Goal: Task Accomplishment & Management: Manage account settings

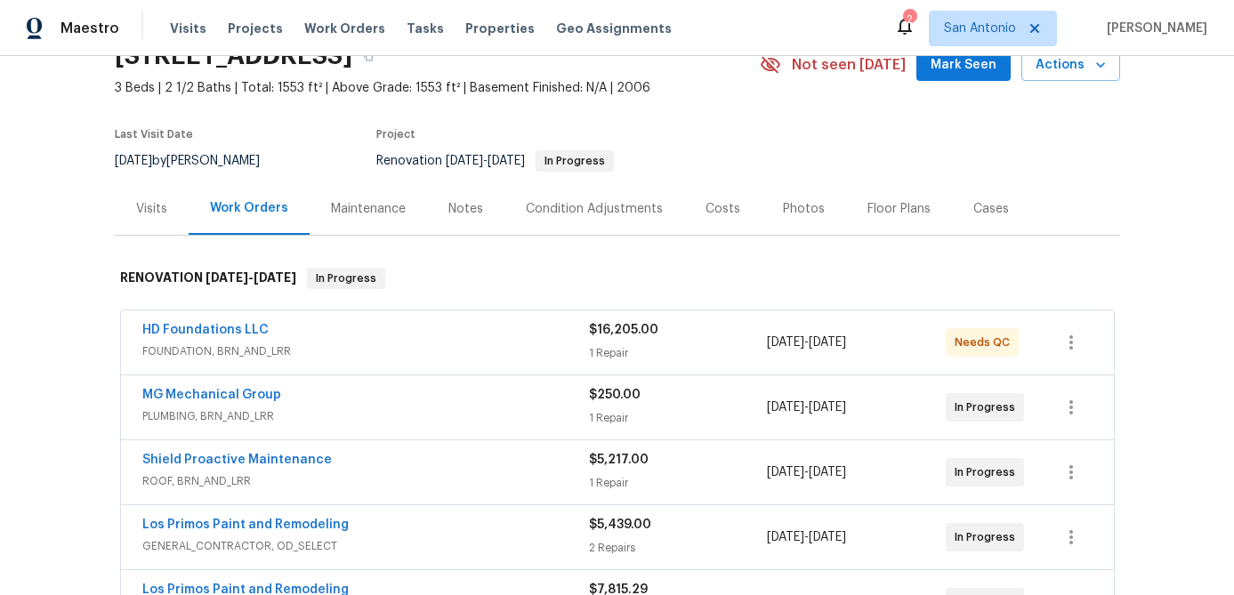
scroll to position [92, 0]
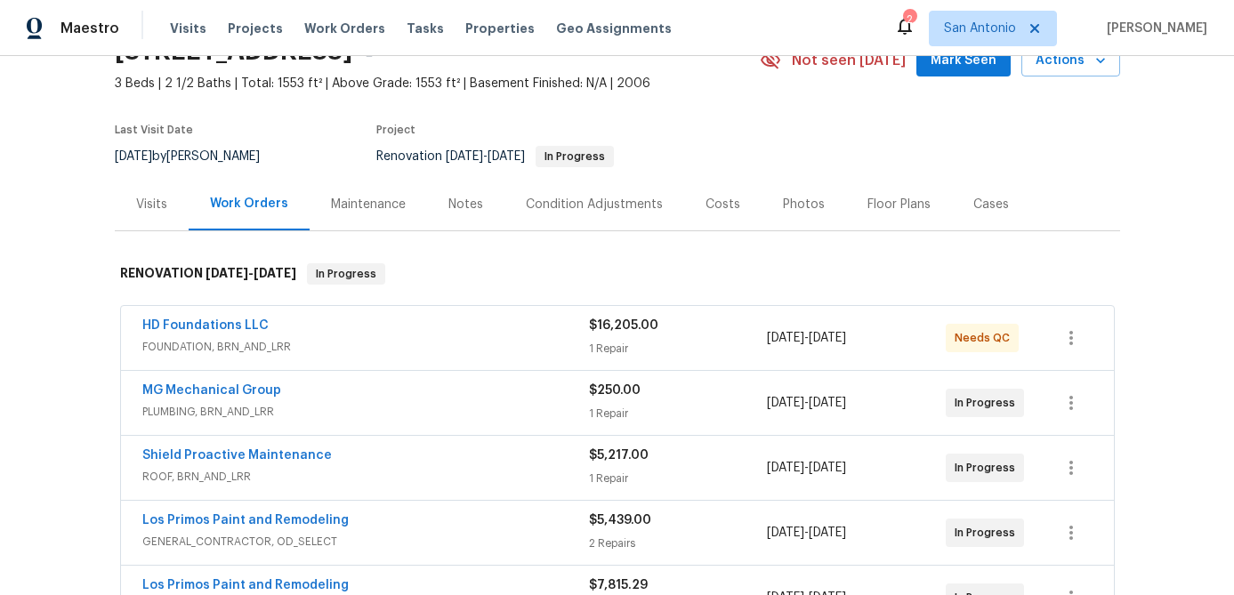
click at [375, 340] on span "FOUNDATION, BRN_AND_LRR" at bounding box center [365, 347] width 447 height 18
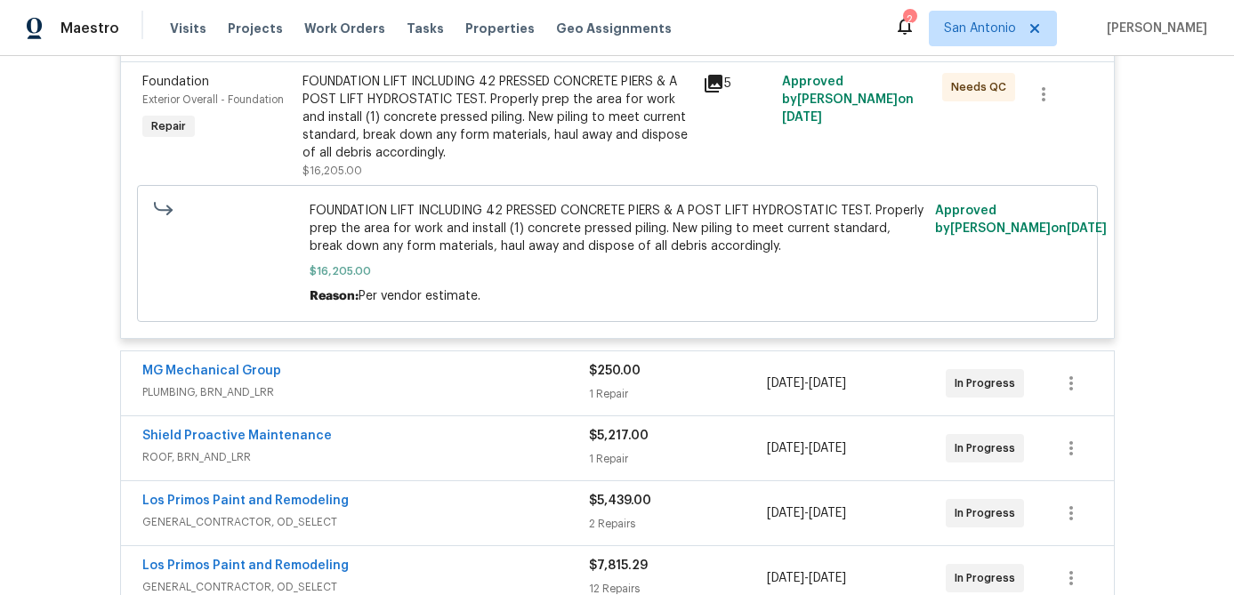
scroll to position [486, 0]
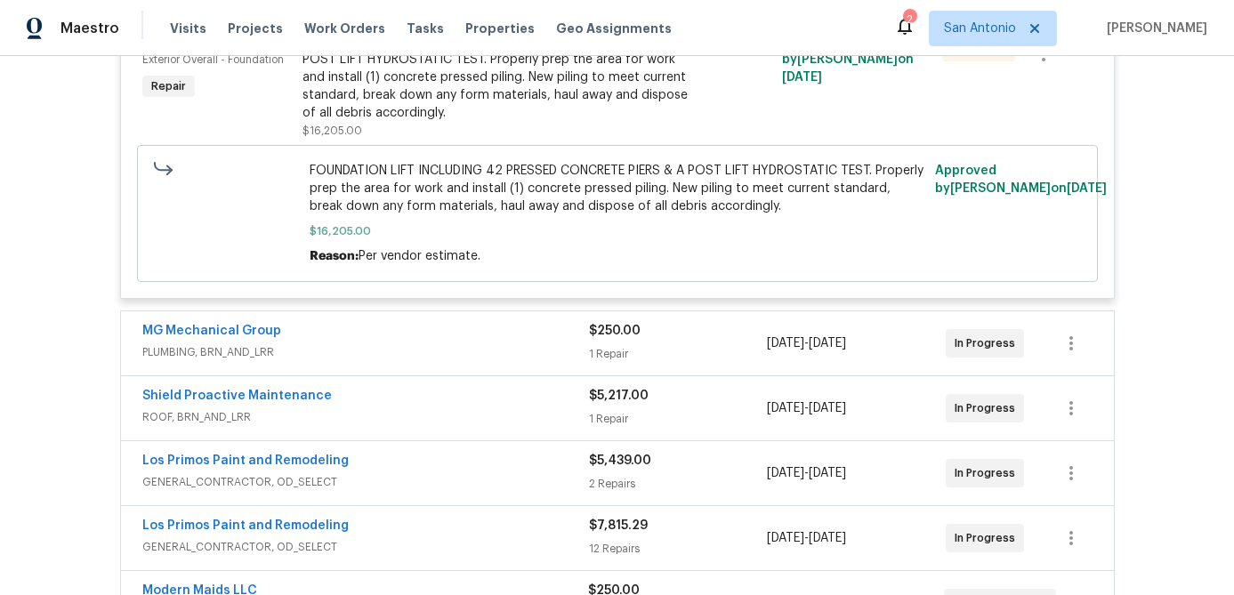
click at [438, 96] on div "FOUNDATION LIFT INCLUDING 42 PRESSED CONCRETE PIERS & A POST LIFT HYDROSTATIC T…" at bounding box center [498, 77] width 390 height 89
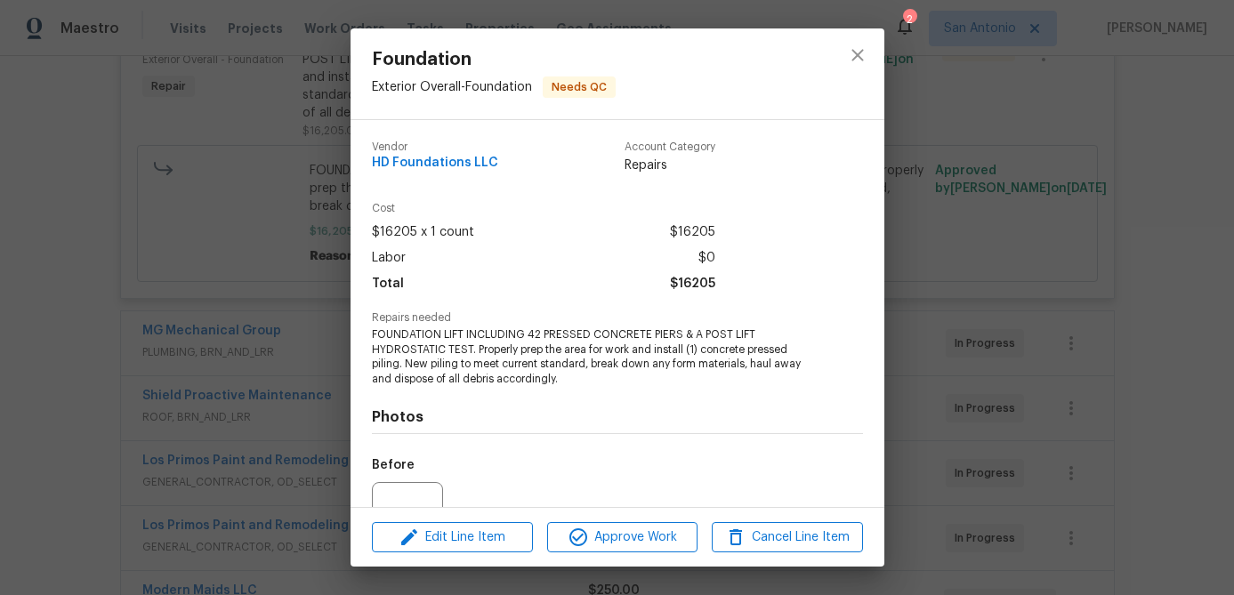
scroll to position [180, 0]
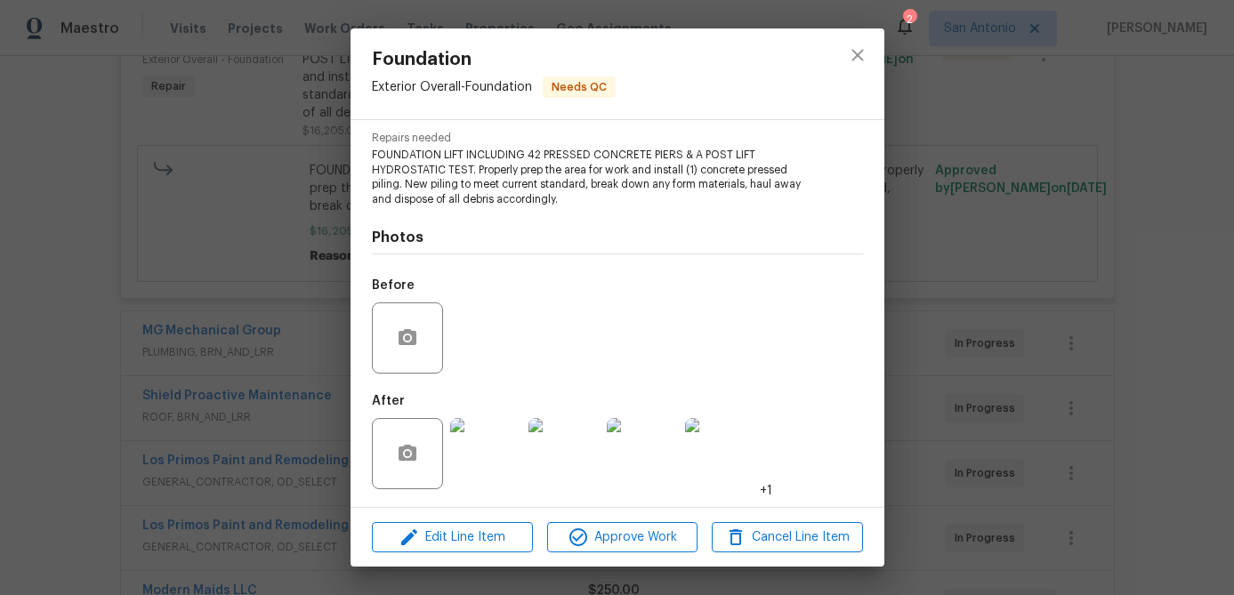
click at [480, 468] on img at bounding box center [485, 453] width 71 height 71
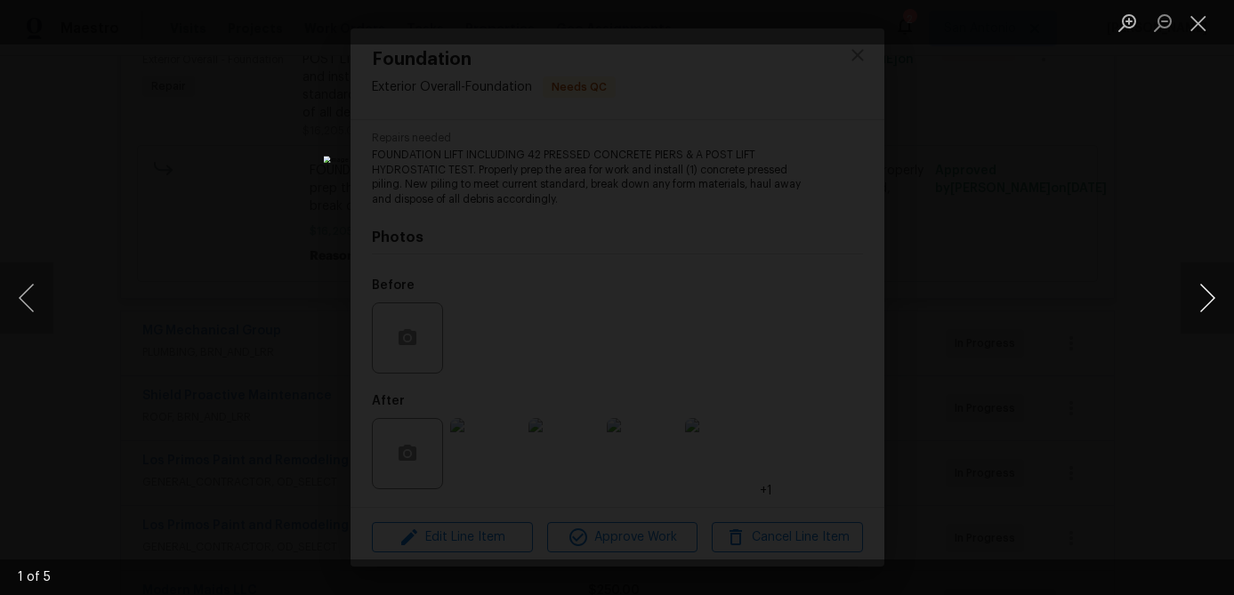
click at [1210, 295] on button "Next image" at bounding box center [1207, 298] width 53 height 71
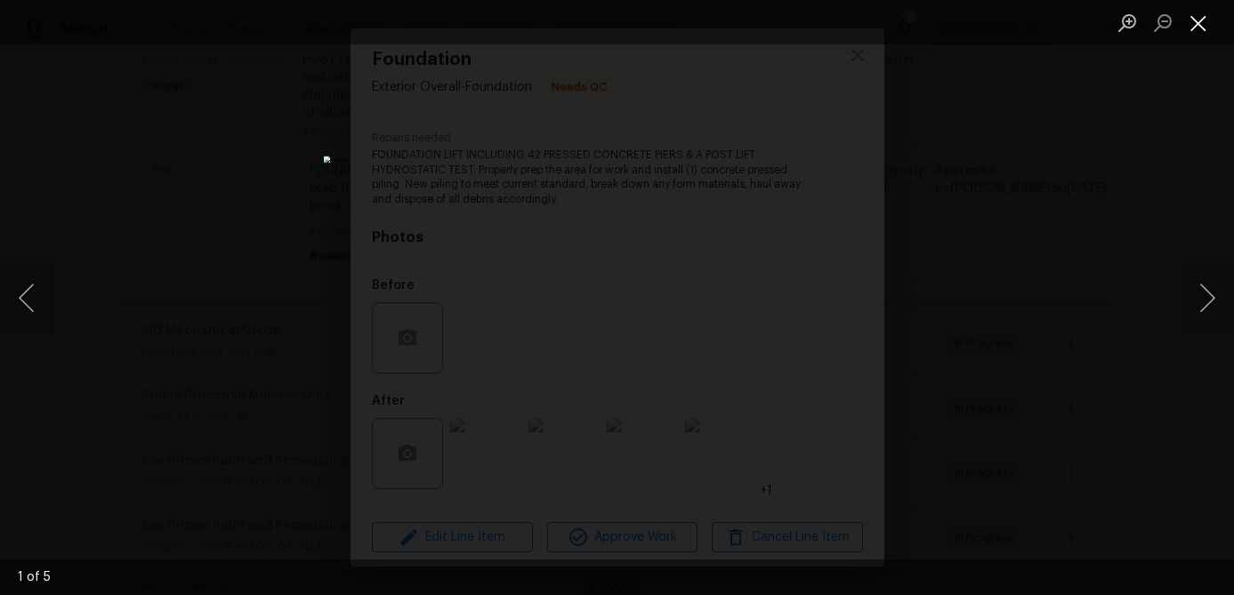
click at [1207, 21] on button "Close lightbox" at bounding box center [1199, 22] width 36 height 31
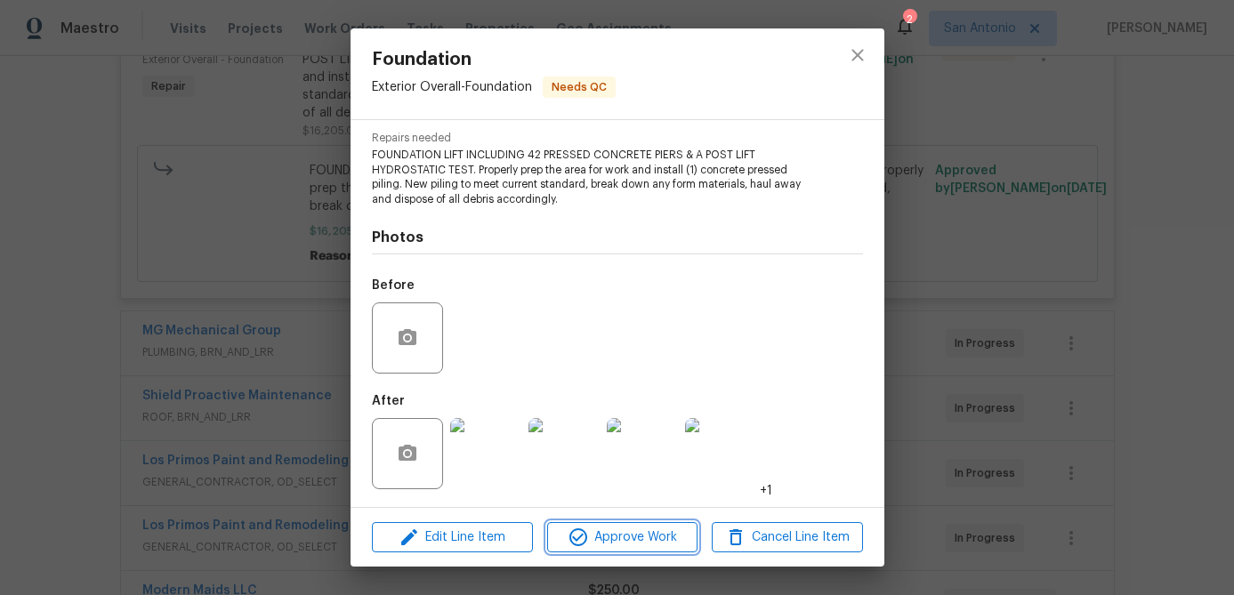
click at [635, 538] on span "Approve Work" at bounding box center [623, 538] width 140 height 22
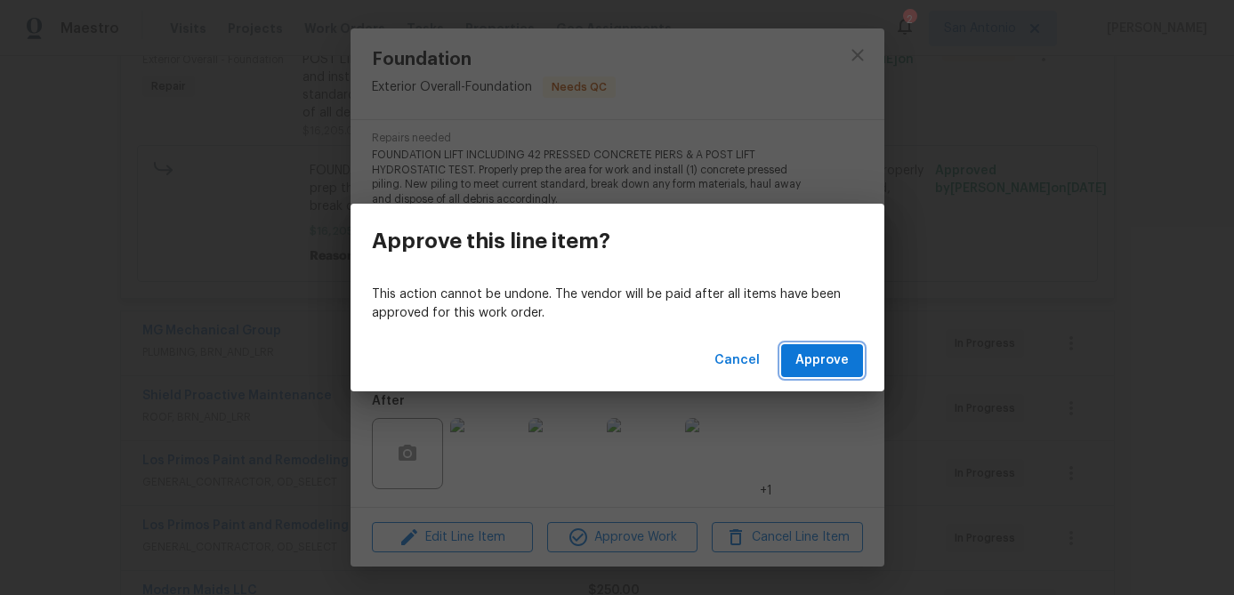
click at [820, 363] on span "Approve" at bounding box center [822, 361] width 53 height 22
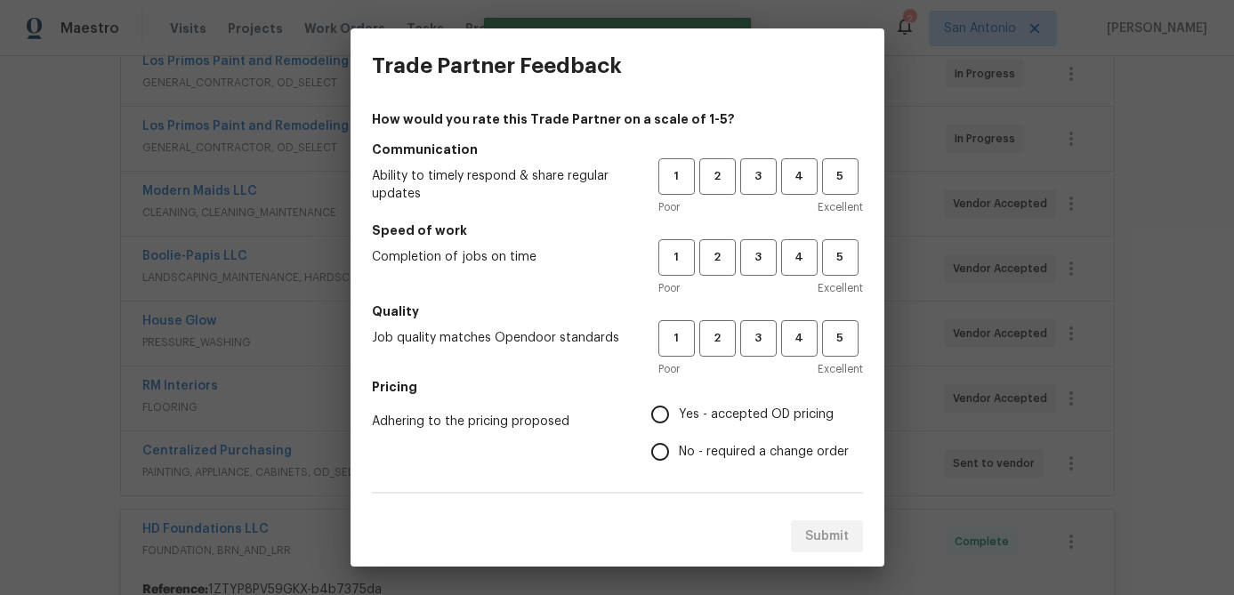
scroll to position [85, 0]
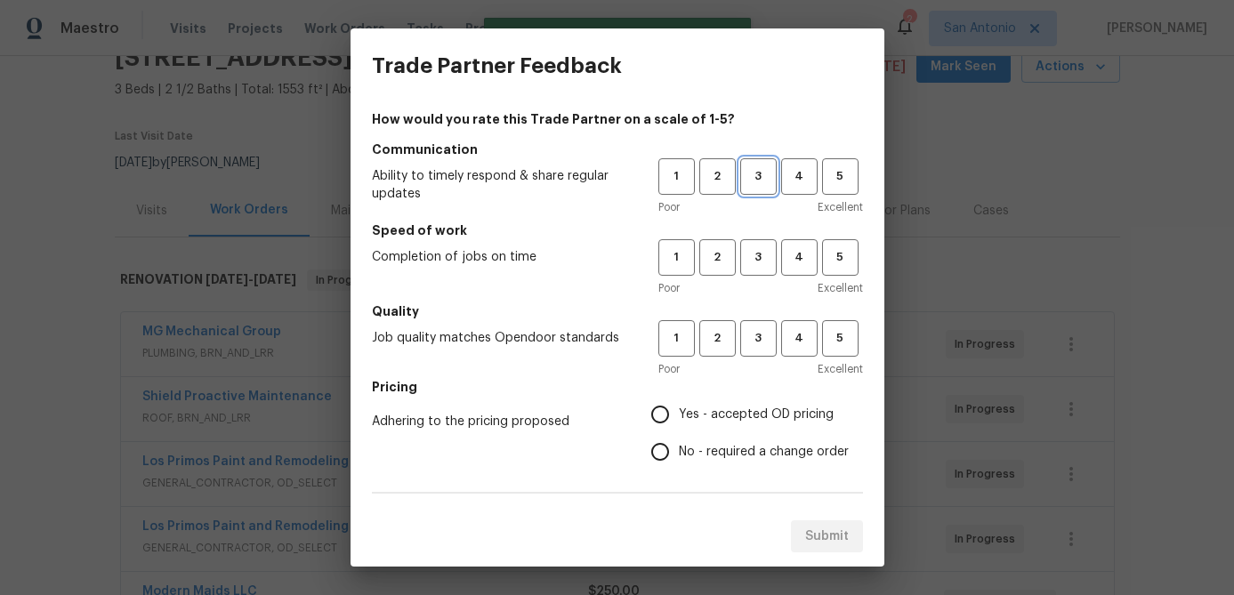
click at [761, 178] on span "3" at bounding box center [758, 176] width 33 height 20
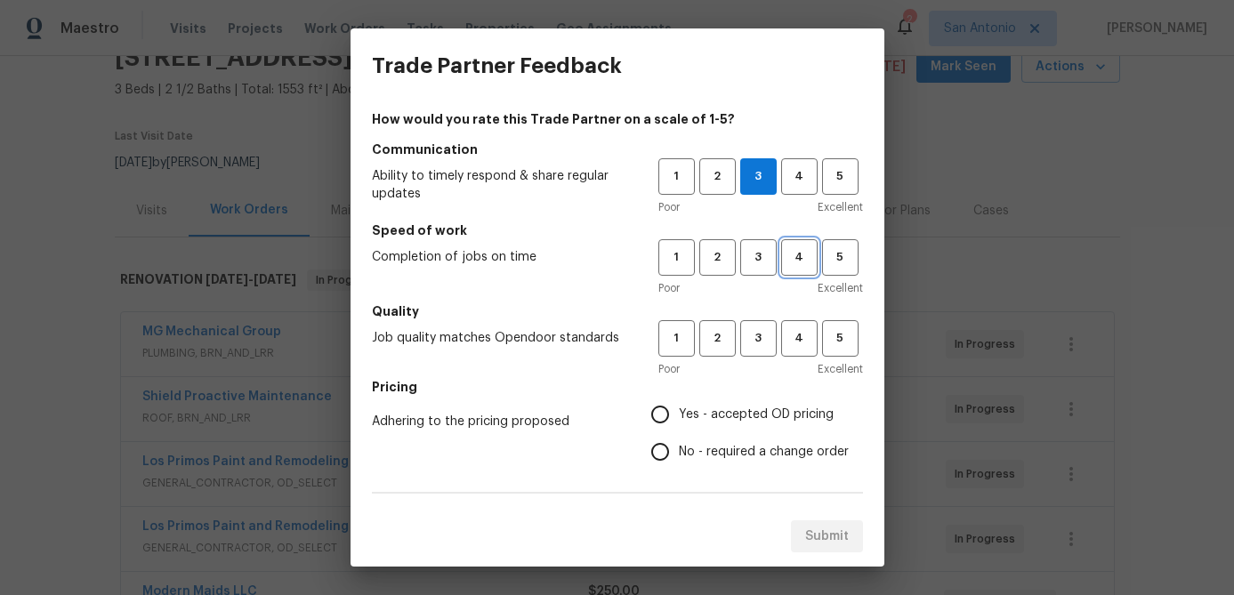
click at [800, 262] on span "4" at bounding box center [799, 257] width 33 height 20
click at [765, 345] on span "3" at bounding box center [758, 338] width 33 height 20
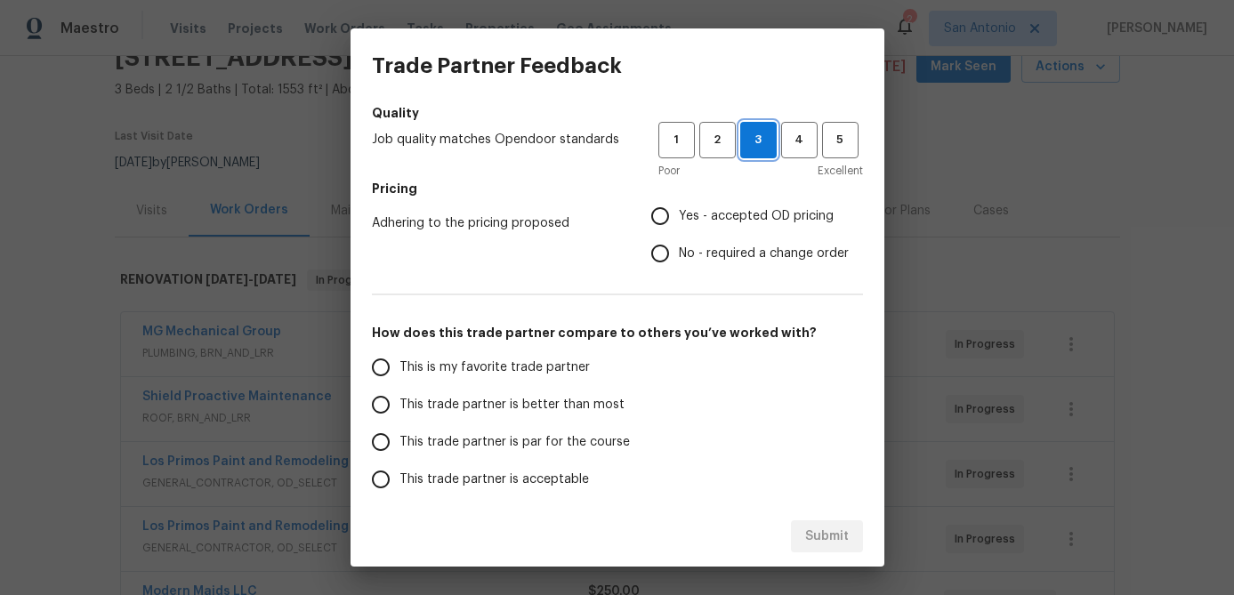
scroll to position [308, 0]
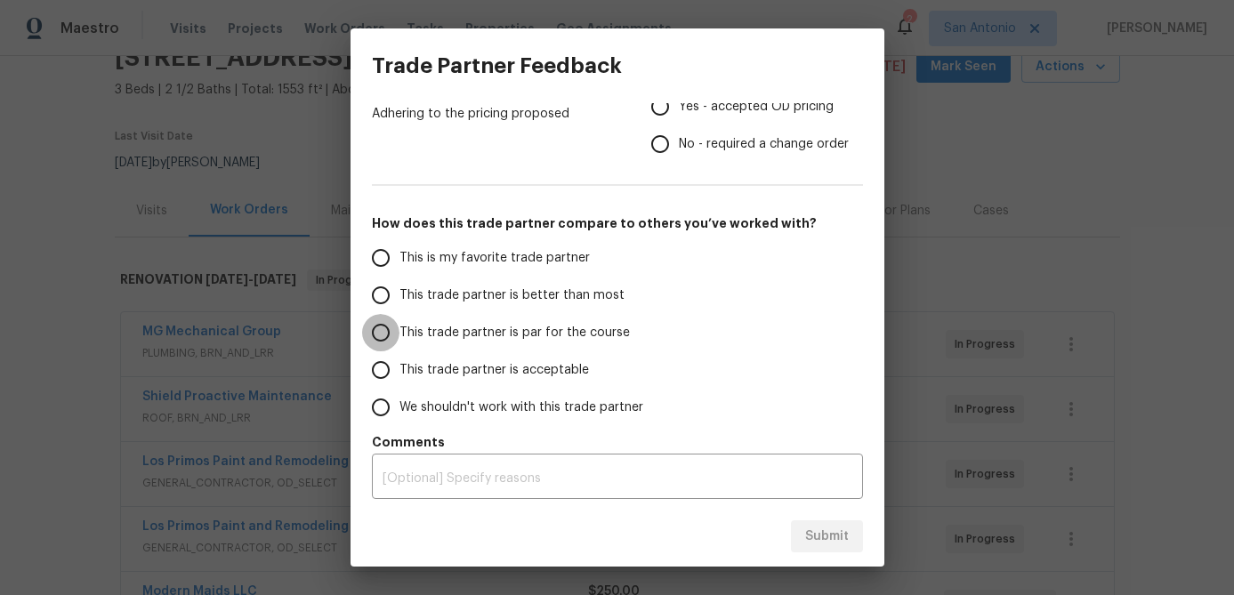
click at [388, 331] on input "This trade partner is par for the course" at bounding box center [380, 332] width 37 height 37
radio input "true"
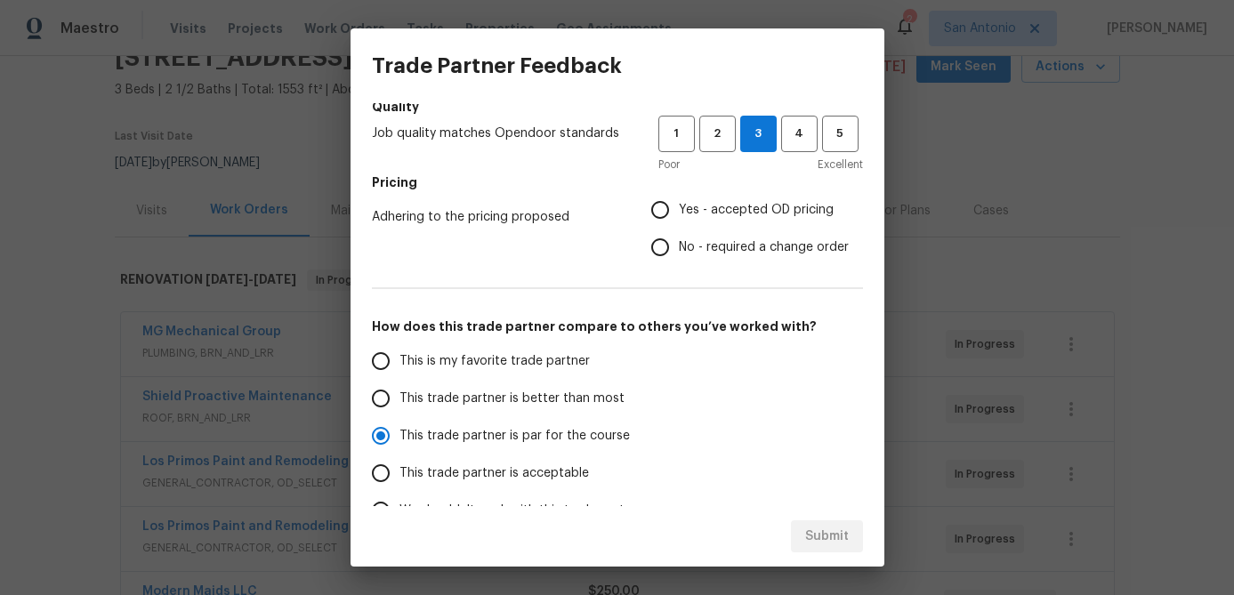
scroll to position [201, 0]
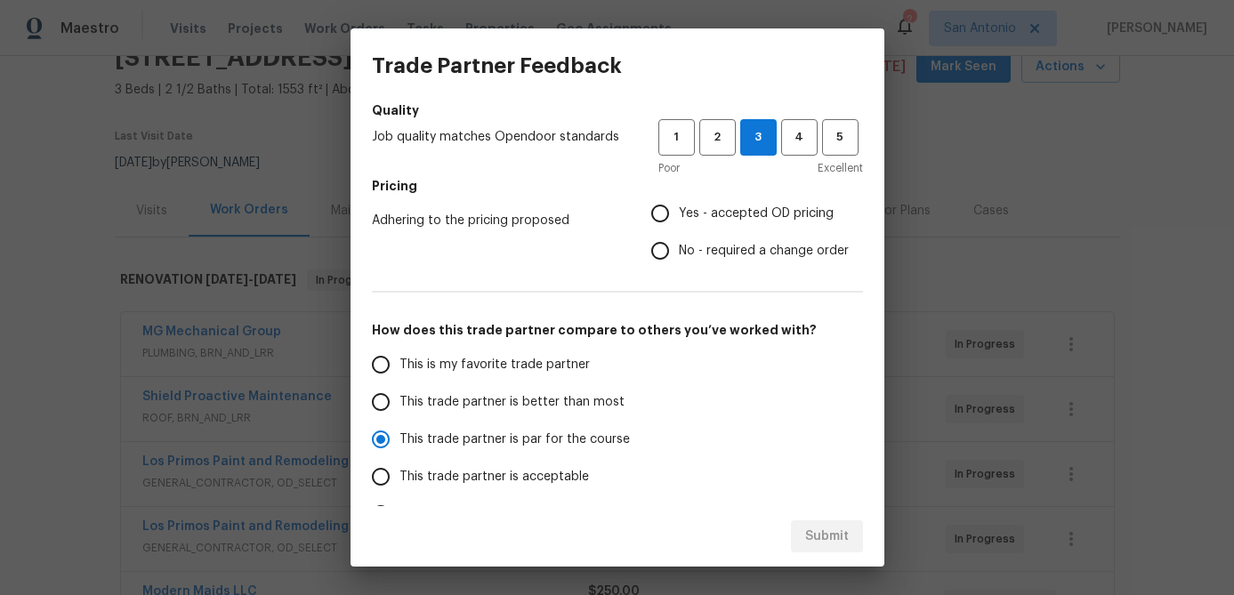
click at [669, 211] on input "Yes - accepted OD pricing" at bounding box center [660, 213] width 37 height 37
click at [830, 539] on span "Submit" at bounding box center [827, 537] width 44 height 22
radio input "false"
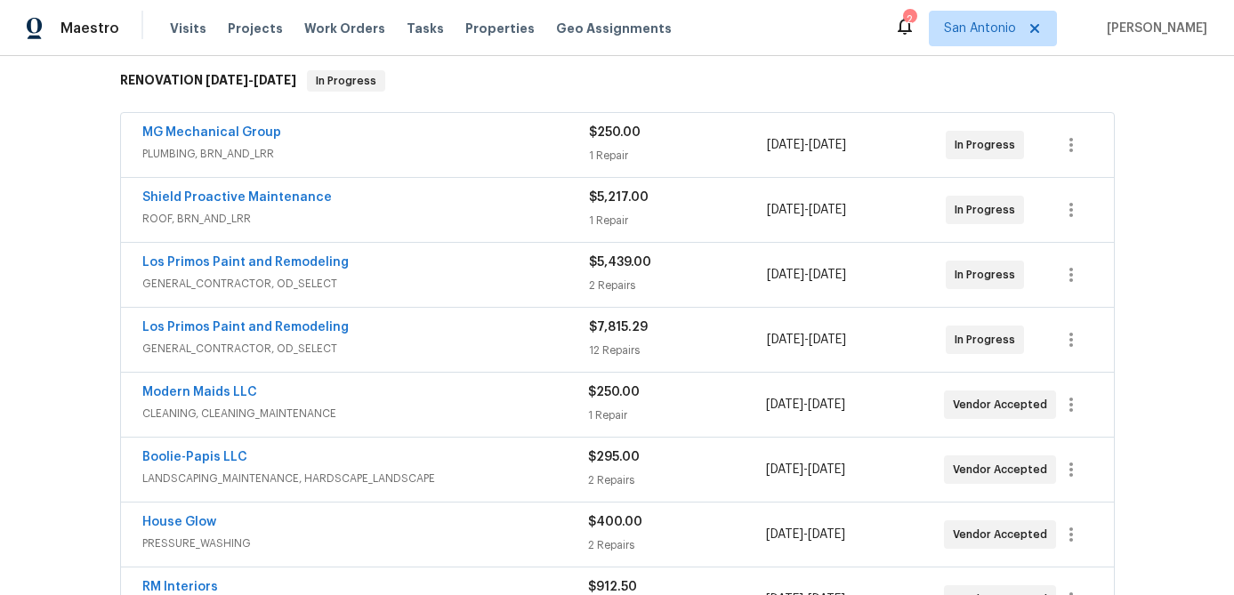
scroll to position [159, 0]
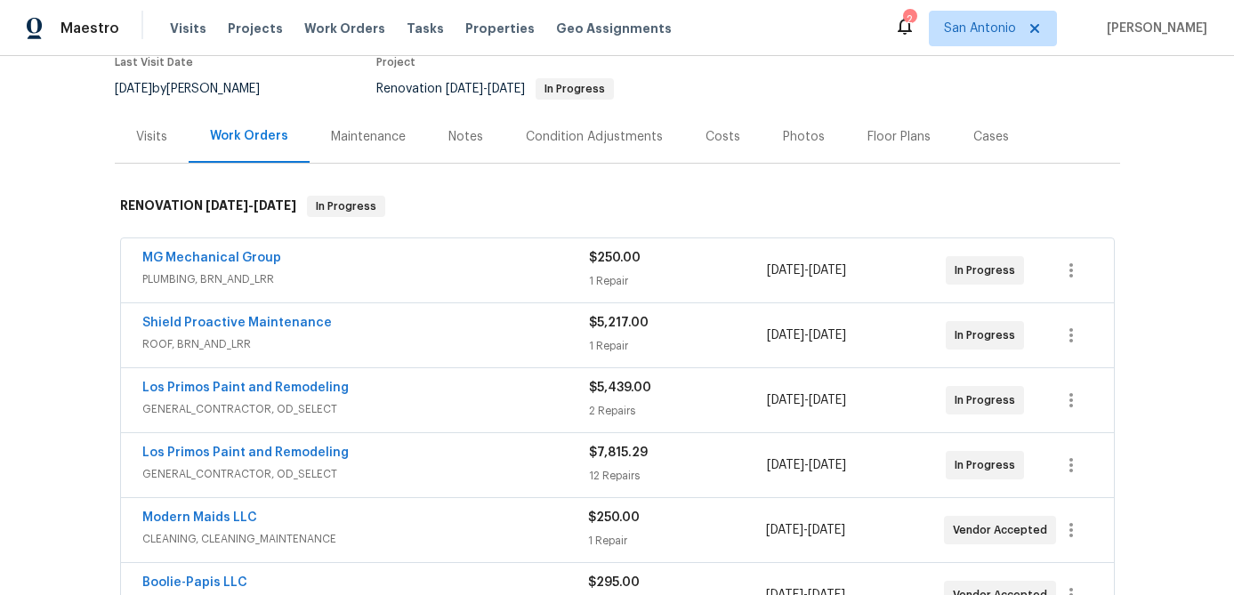
click at [462, 138] on div "Notes" at bounding box center [466, 137] width 35 height 18
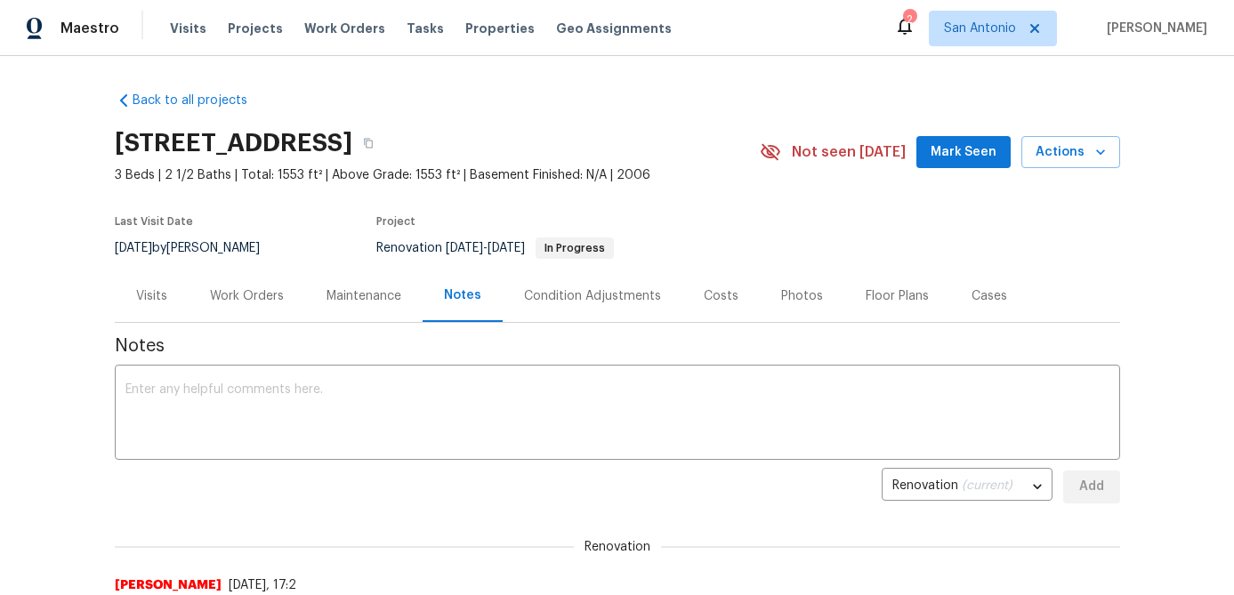
click at [251, 294] on div "Work Orders" at bounding box center [247, 296] width 74 height 18
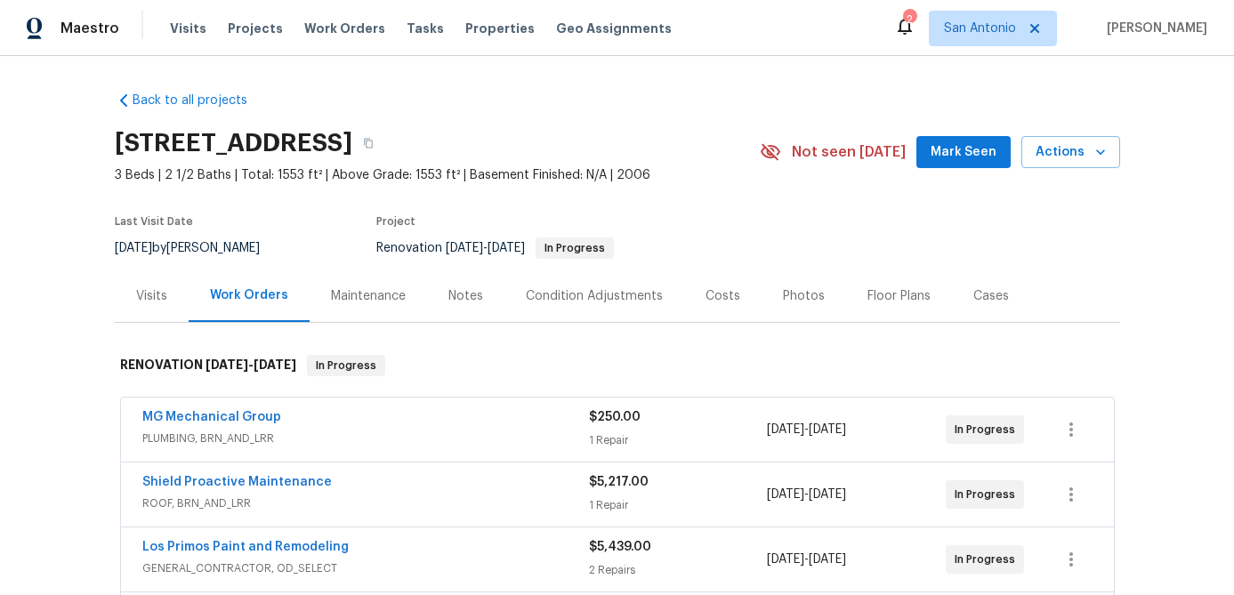
click at [975, 158] on span "Mark Seen" at bounding box center [964, 153] width 66 height 22
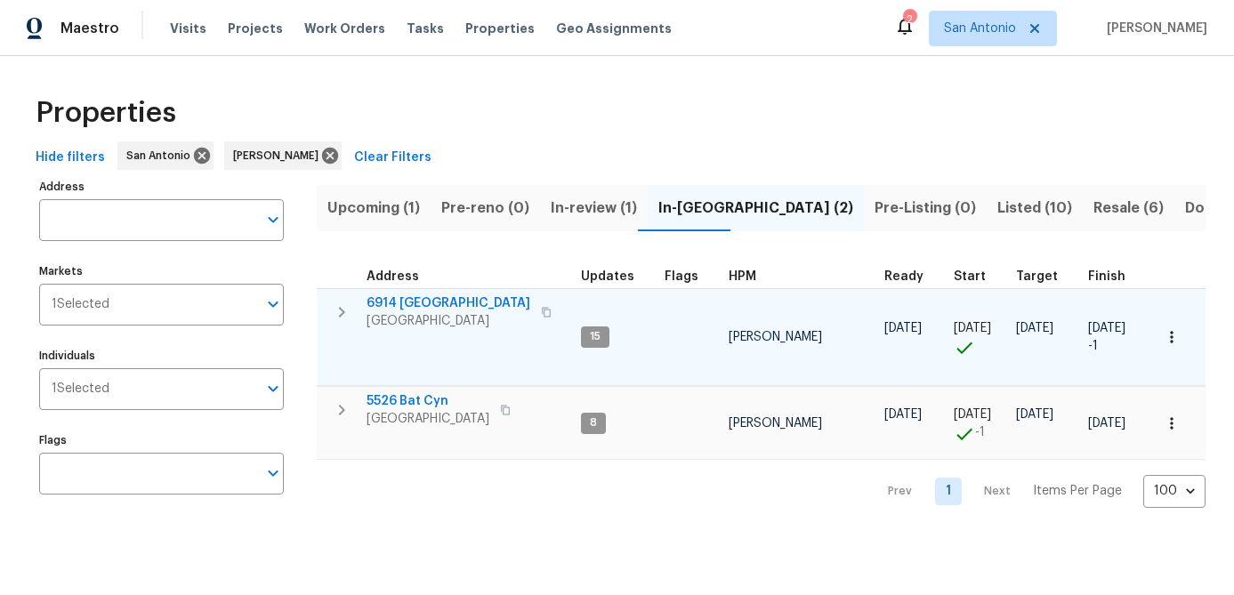
click at [407, 312] on span "[GEOGRAPHIC_DATA]" at bounding box center [449, 321] width 164 height 18
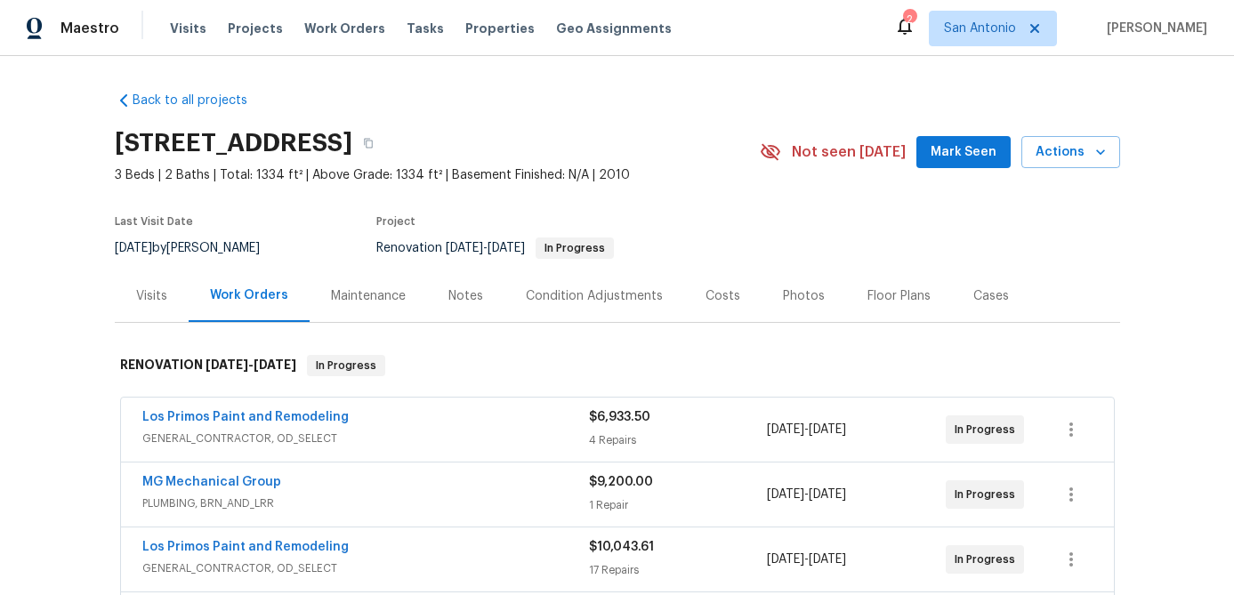
click at [951, 150] on span "Mark Seen" at bounding box center [964, 153] width 66 height 22
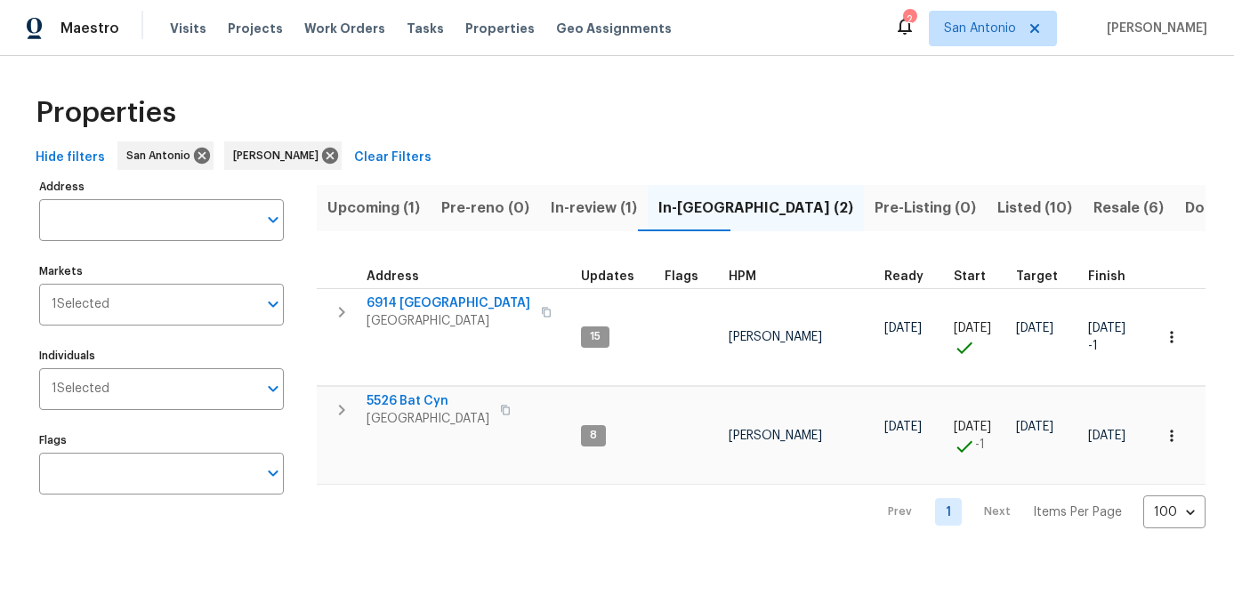
click at [998, 210] on span "Listed (10)" at bounding box center [1035, 208] width 75 height 25
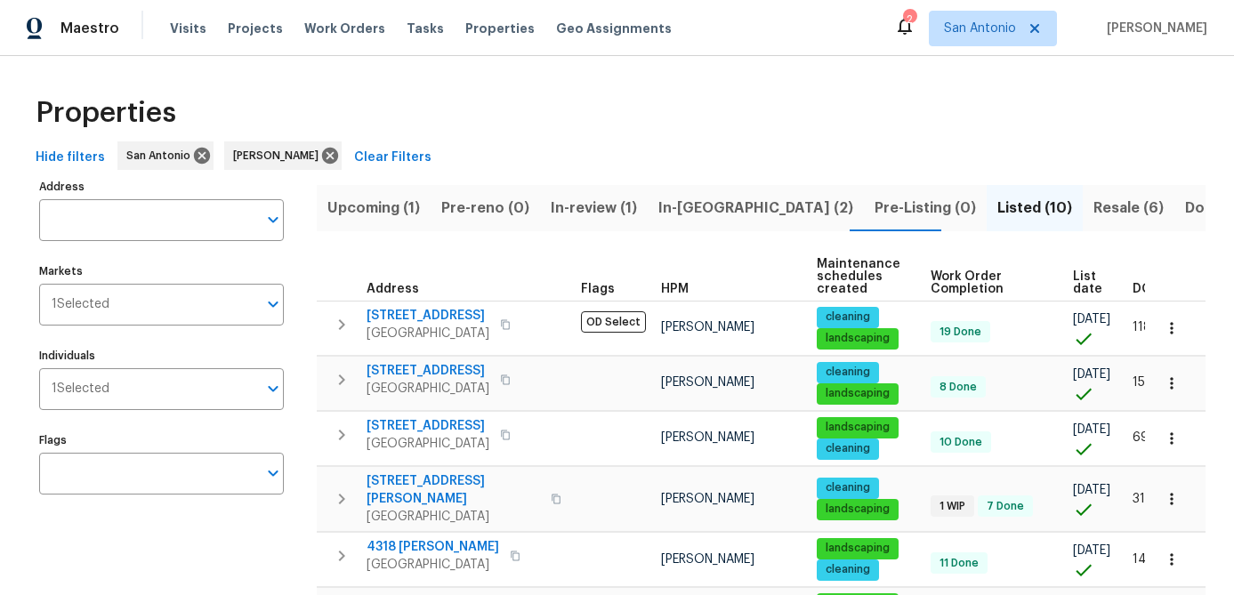
click at [1083, 192] on button "Resale (6)" at bounding box center [1129, 208] width 92 height 46
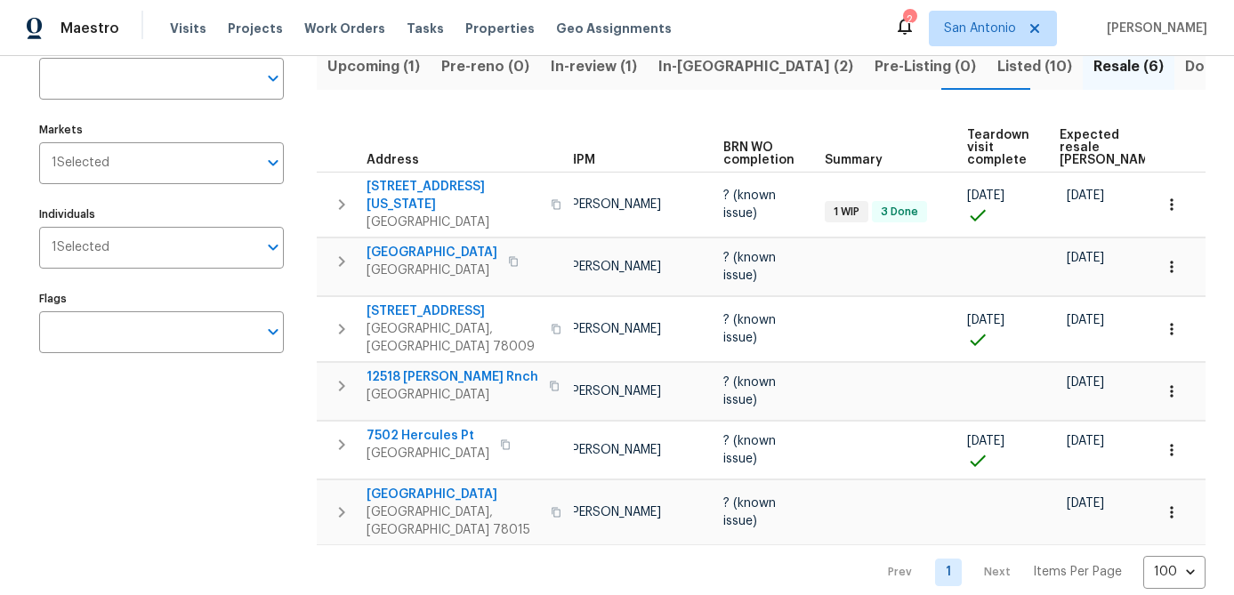
scroll to position [0, 153]
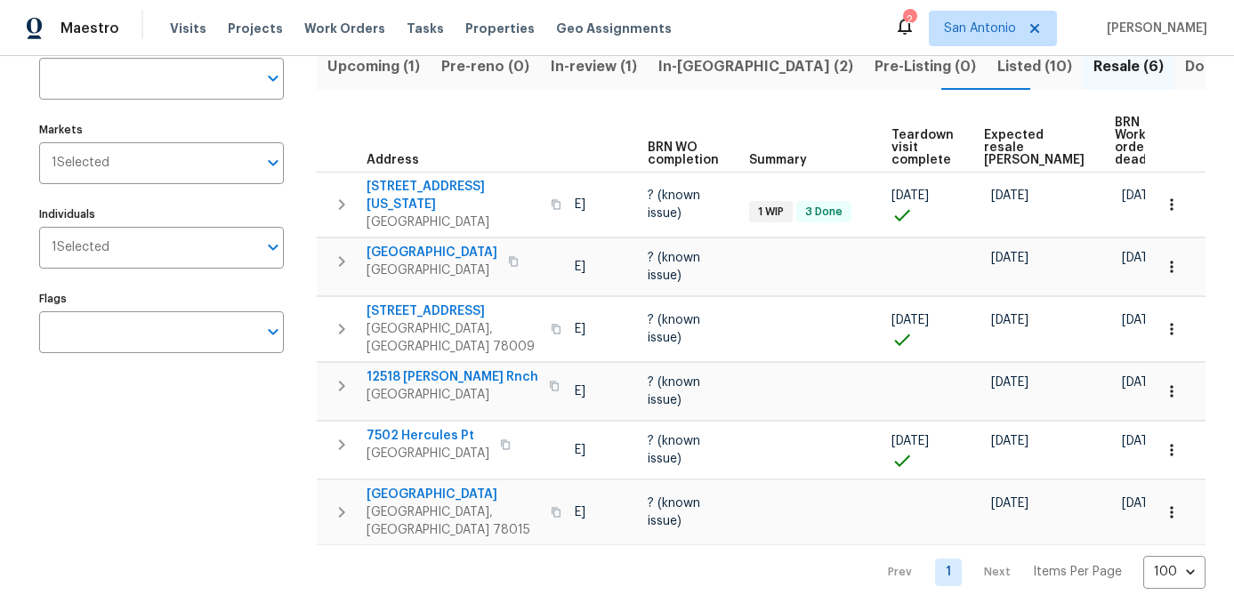
click at [930, 152] on span "Teardown visit complete" at bounding box center [923, 147] width 62 height 37
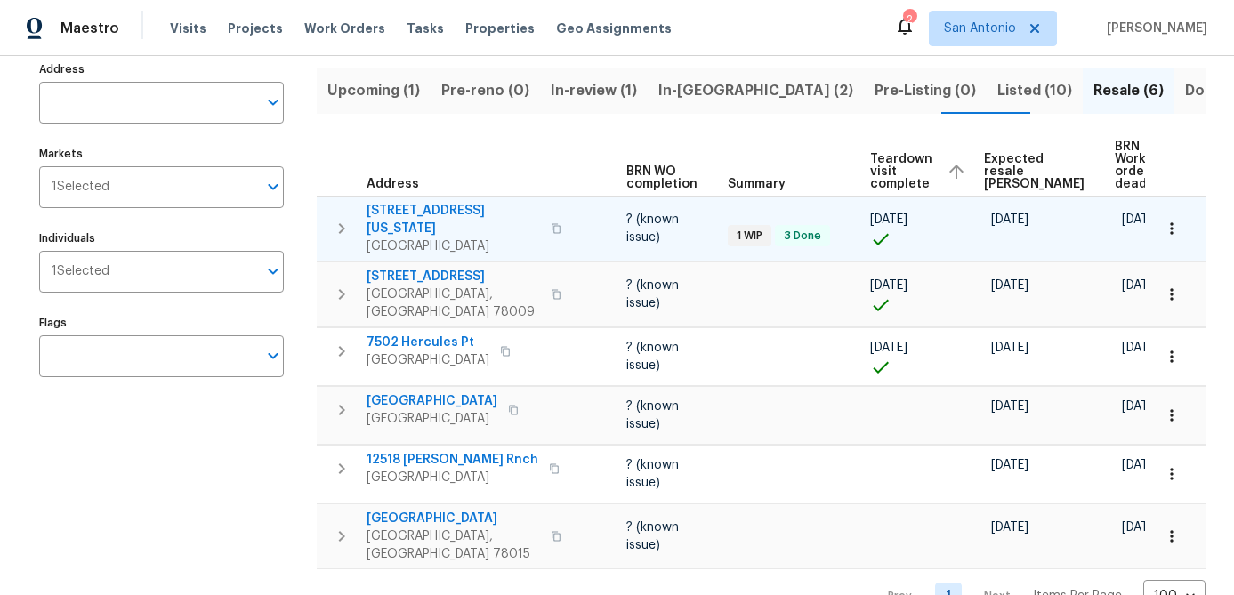
scroll to position [119, 0]
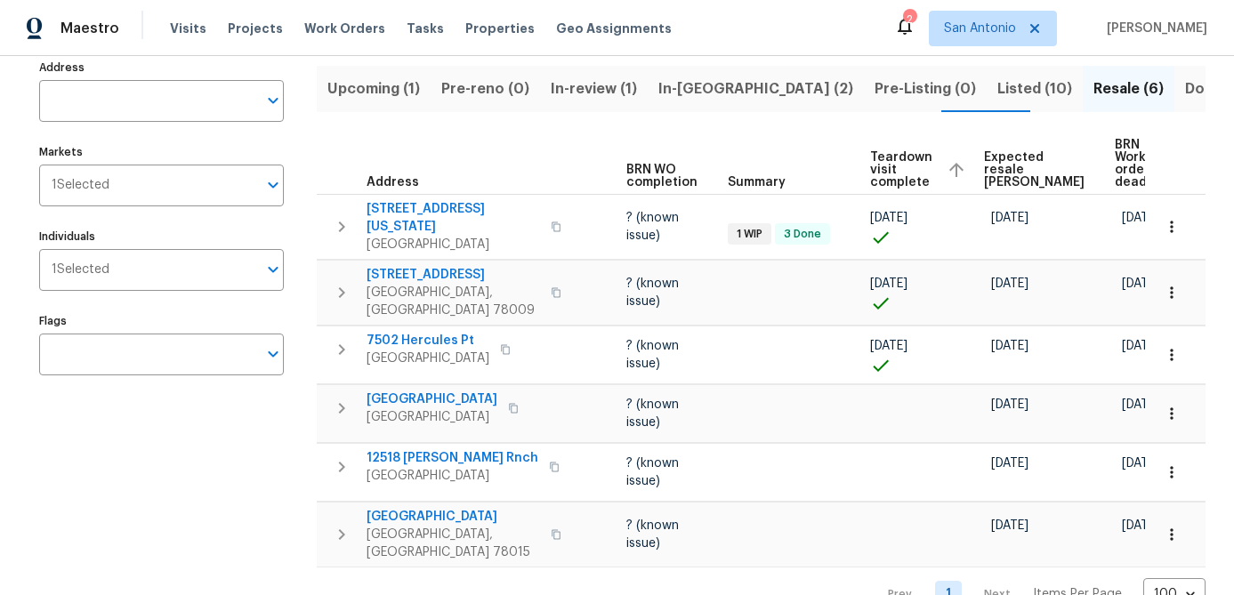
click at [997, 152] on span "Expected resale [PERSON_NAME]" at bounding box center [1034, 169] width 101 height 37
